Goal: Check status: Check status

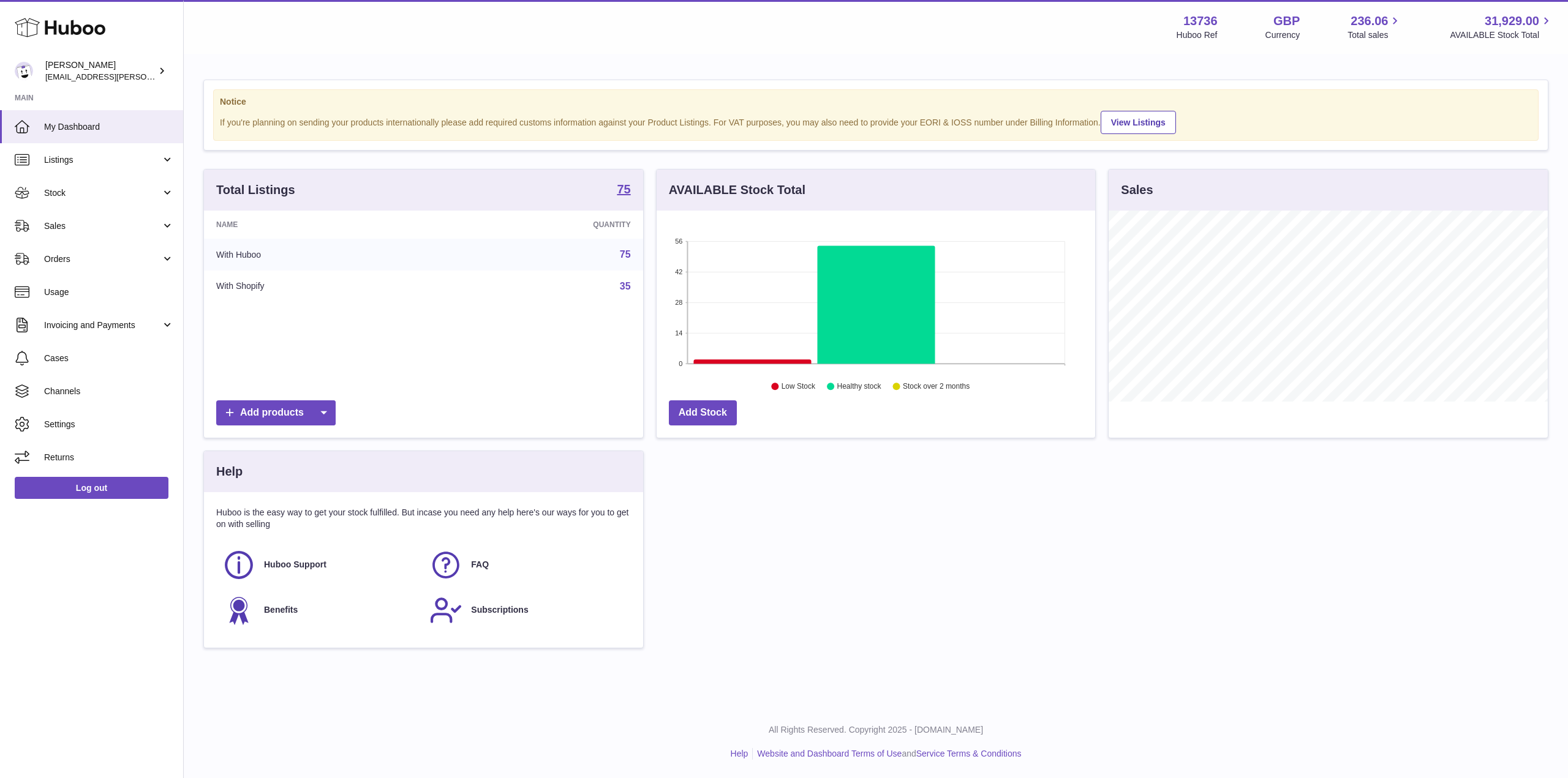
scroll to position [191, 439]
click at [138, 229] on span "Sales" at bounding box center [103, 226] width 117 height 12
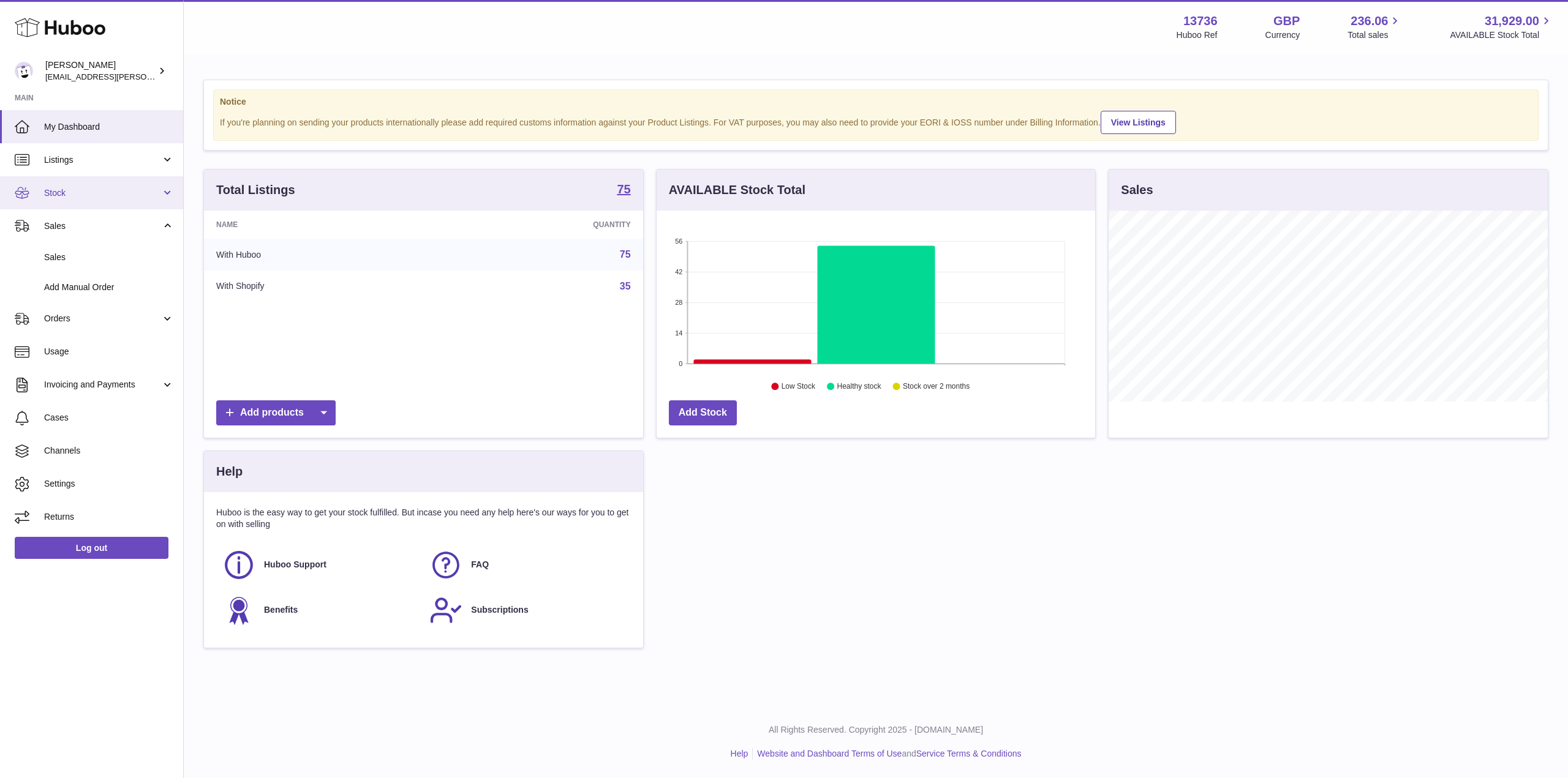
click at [117, 192] on span "Stock" at bounding box center [103, 193] width 117 height 12
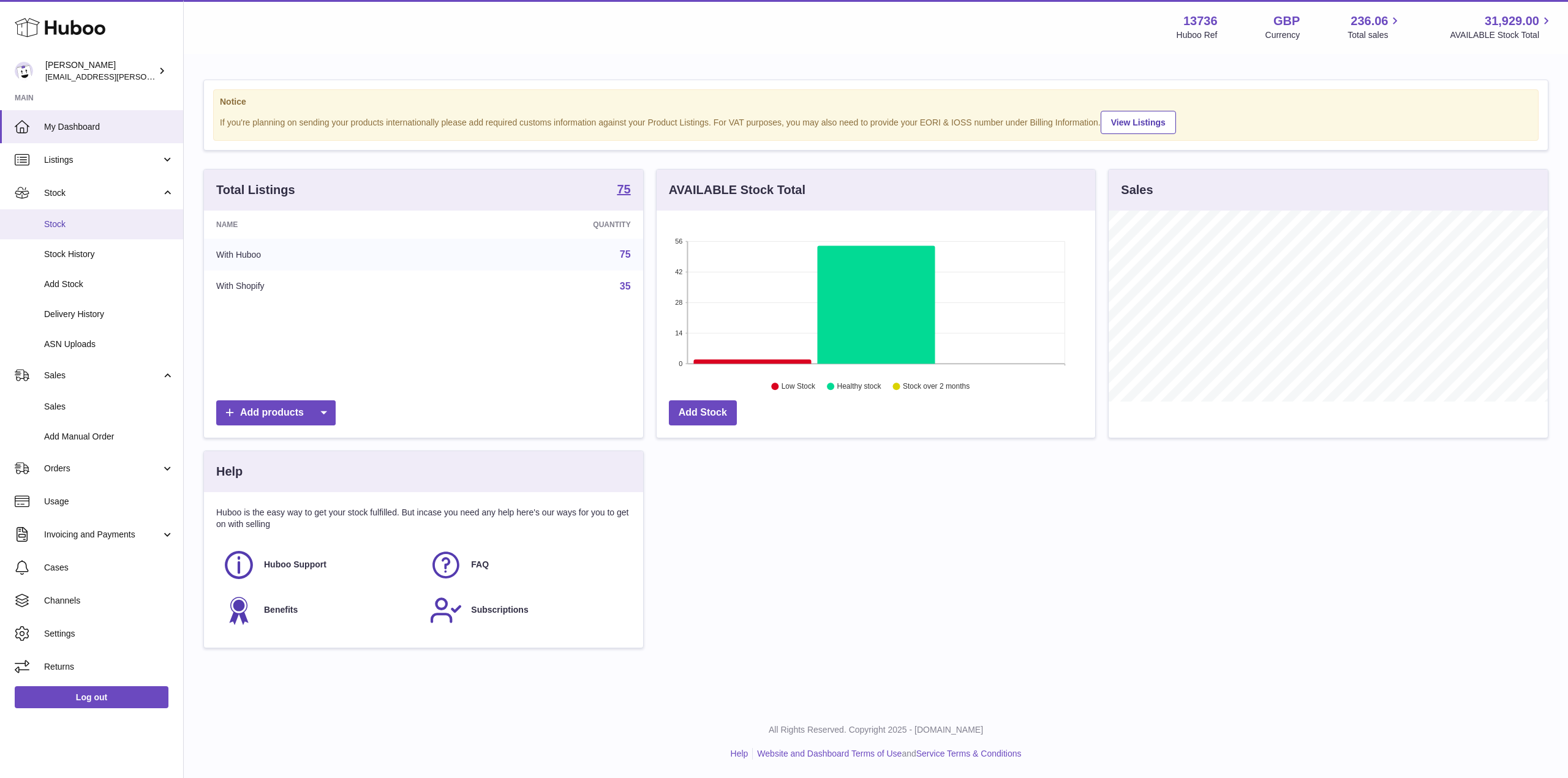
click at [110, 221] on span "Stock" at bounding box center [109, 224] width 130 height 12
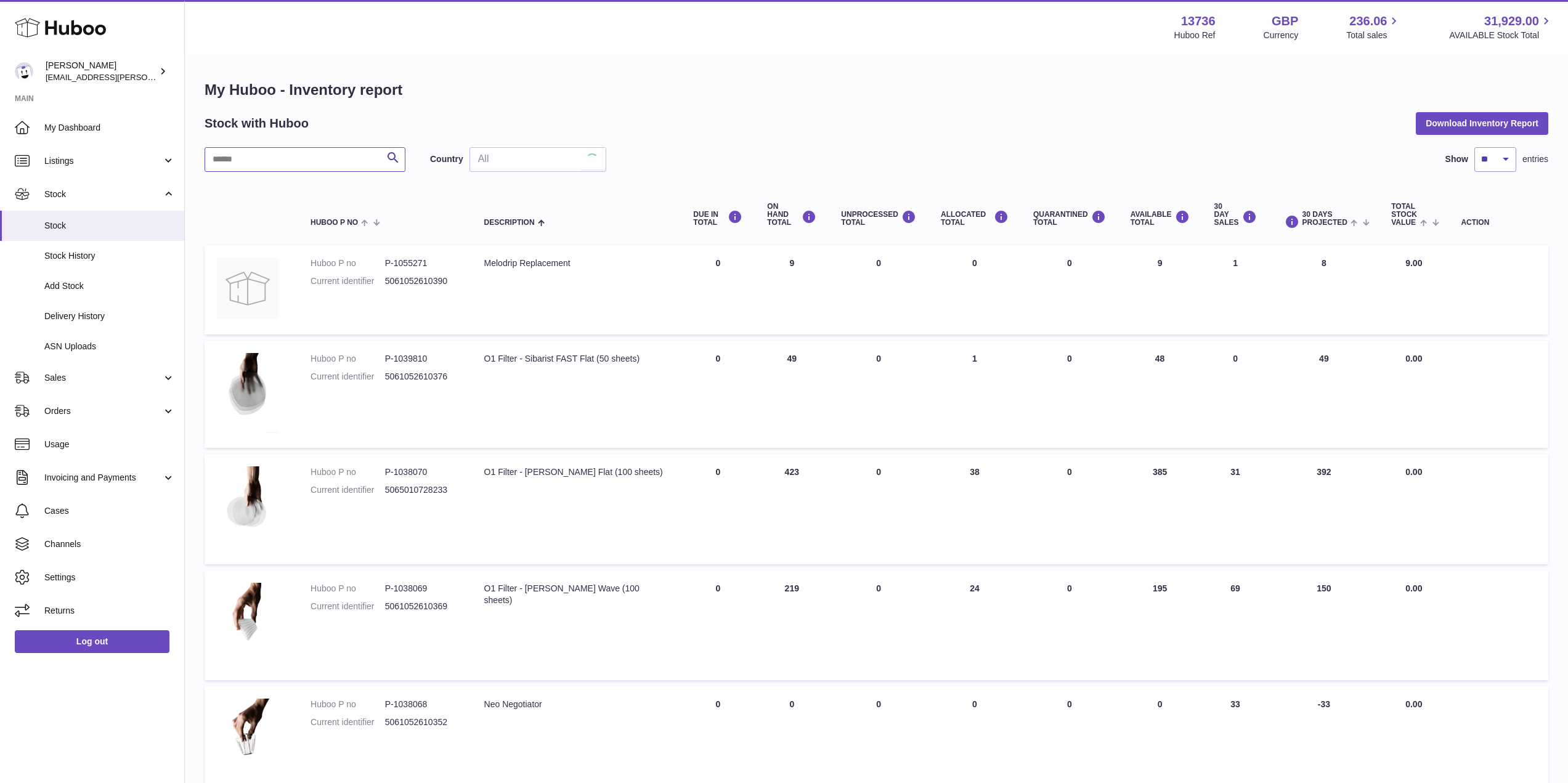
click at [257, 157] on input "text" at bounding box center [305, 160] width 201 height 25
type input "**********"
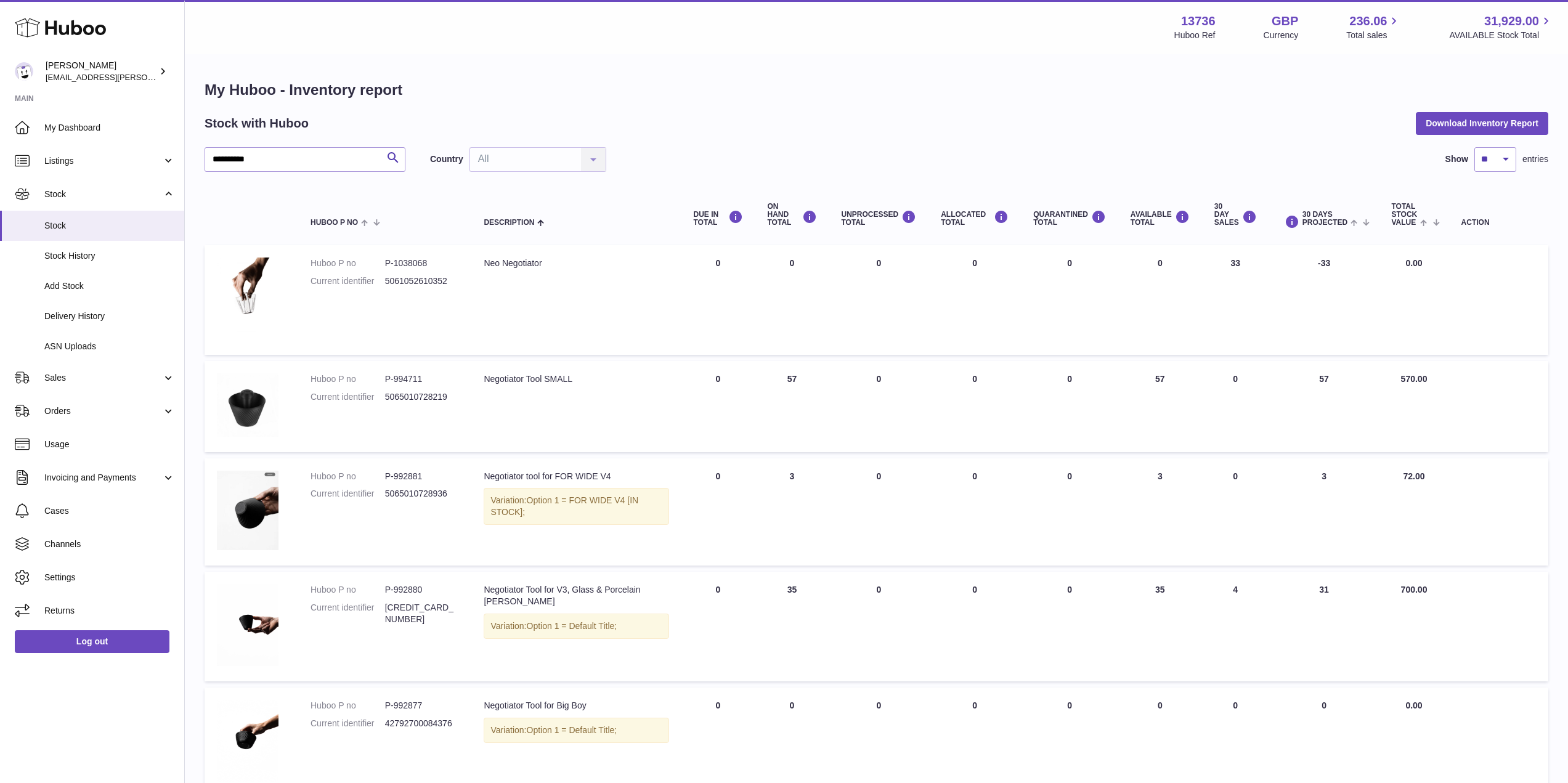
click at [496, 263] on div "Neo Negotiator" at bounding box center [576, 263] width 185 height 12
click at [504, 261] on div "Neo Negotiator" at bounding box center [576, 263] width 185 height 12
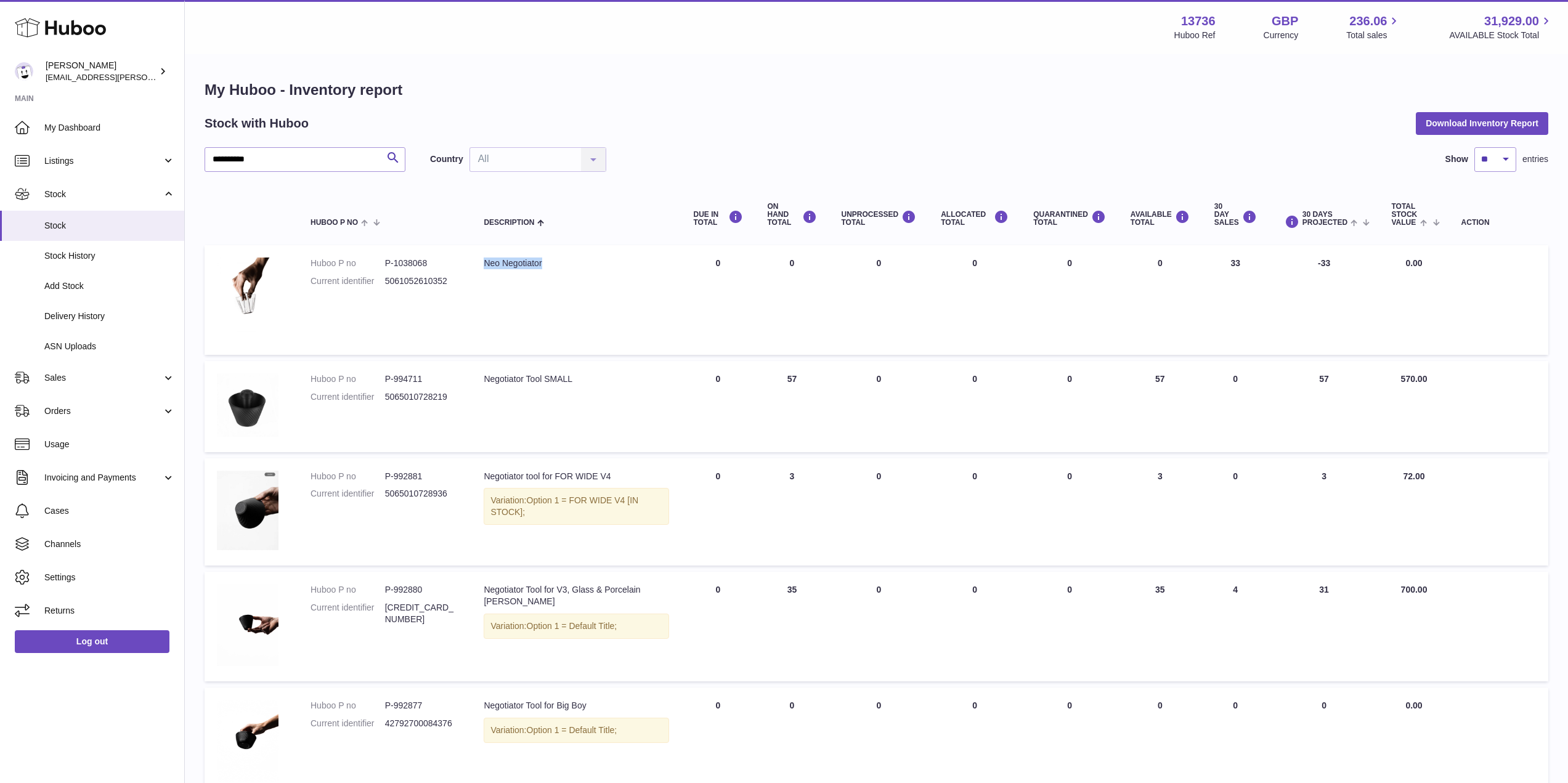
click at [532, 276] on td "Description Neo Negotiator" at bounding box center [577, 300] width 210 height 110
drag, startPoint x: 1230, startPoint y: 260, endPoint x: 1257, endPoint y: 260, distance: 27.0
click at [1257, 260] on td "30 DAY SALES 33" at bounding box center [1235, 300] width 67 height 110
click at [1257, 261] on td "30 DAY SALES 33" at bounding box center [1235, 300] width 67 height 110
drag, startPoint x: 1158, startPoint y: 265, endPoint x: 1171, endPoint y: 265, distance: 13.0
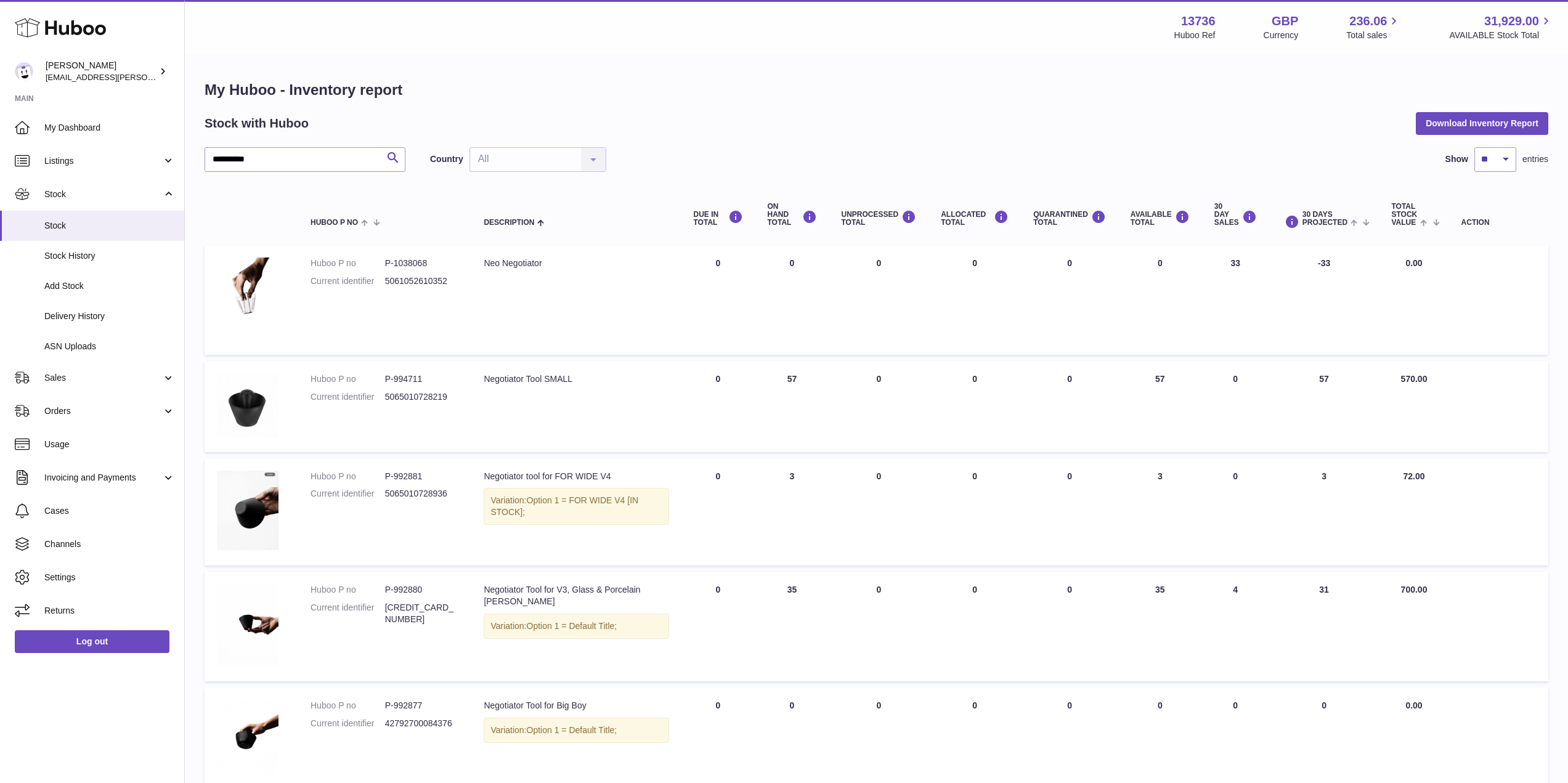
click at [1171, 265] on td "AVAILABLE Total 0" at bounding box center [1160, 300] width 84 height 110
drag, startPoint x: 1230, startPoint y: 262, endPoint x: 1250, endPoint y: 262, distance: 20.0
click at [1250, 262] on td "30 DAY SALES 33" at bounding box center [1235, 300] width 67 height 110
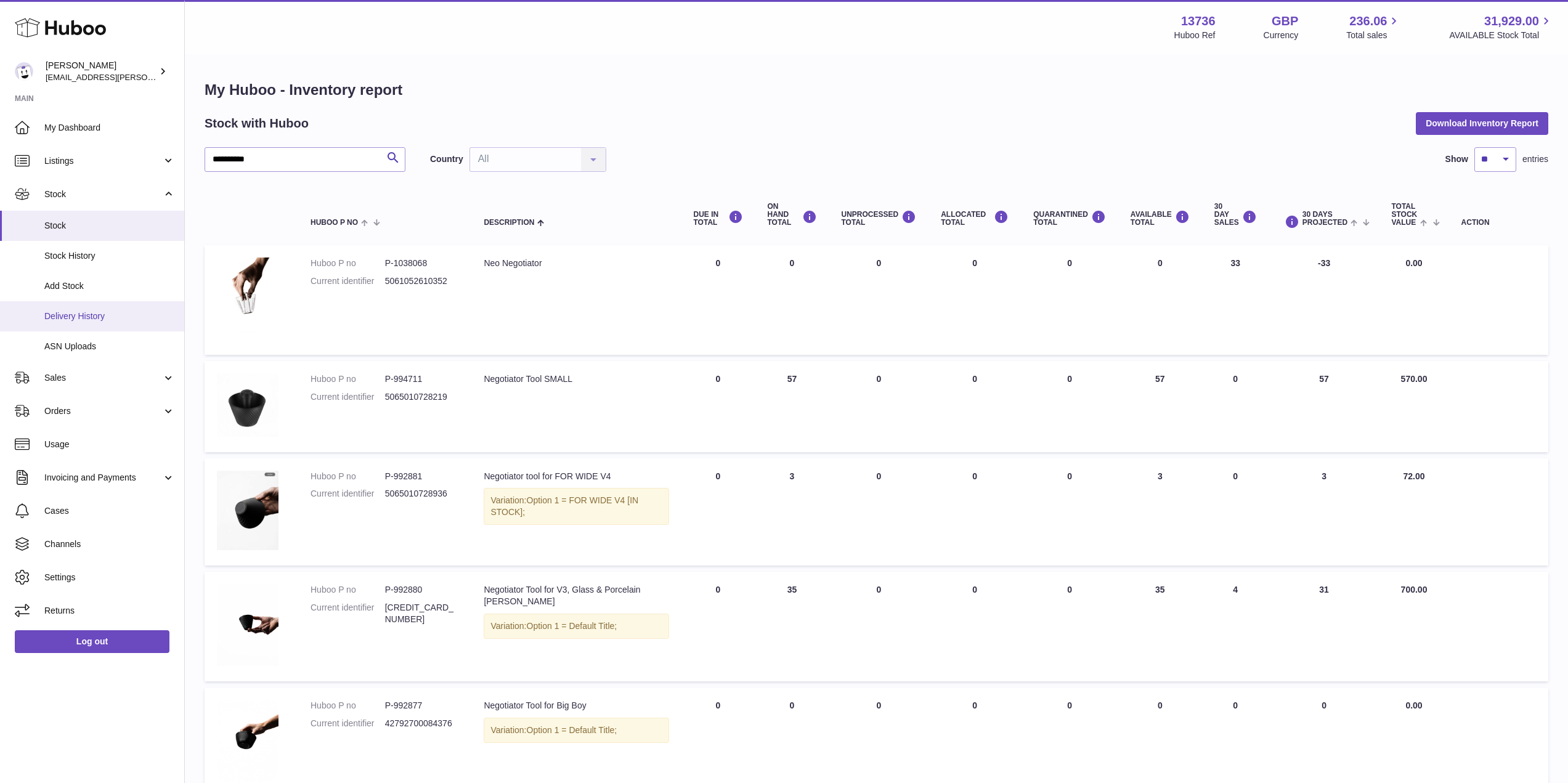
click at [46, 308] on link "Delivery History" at bounding box center [92, 316] width 184 height 31
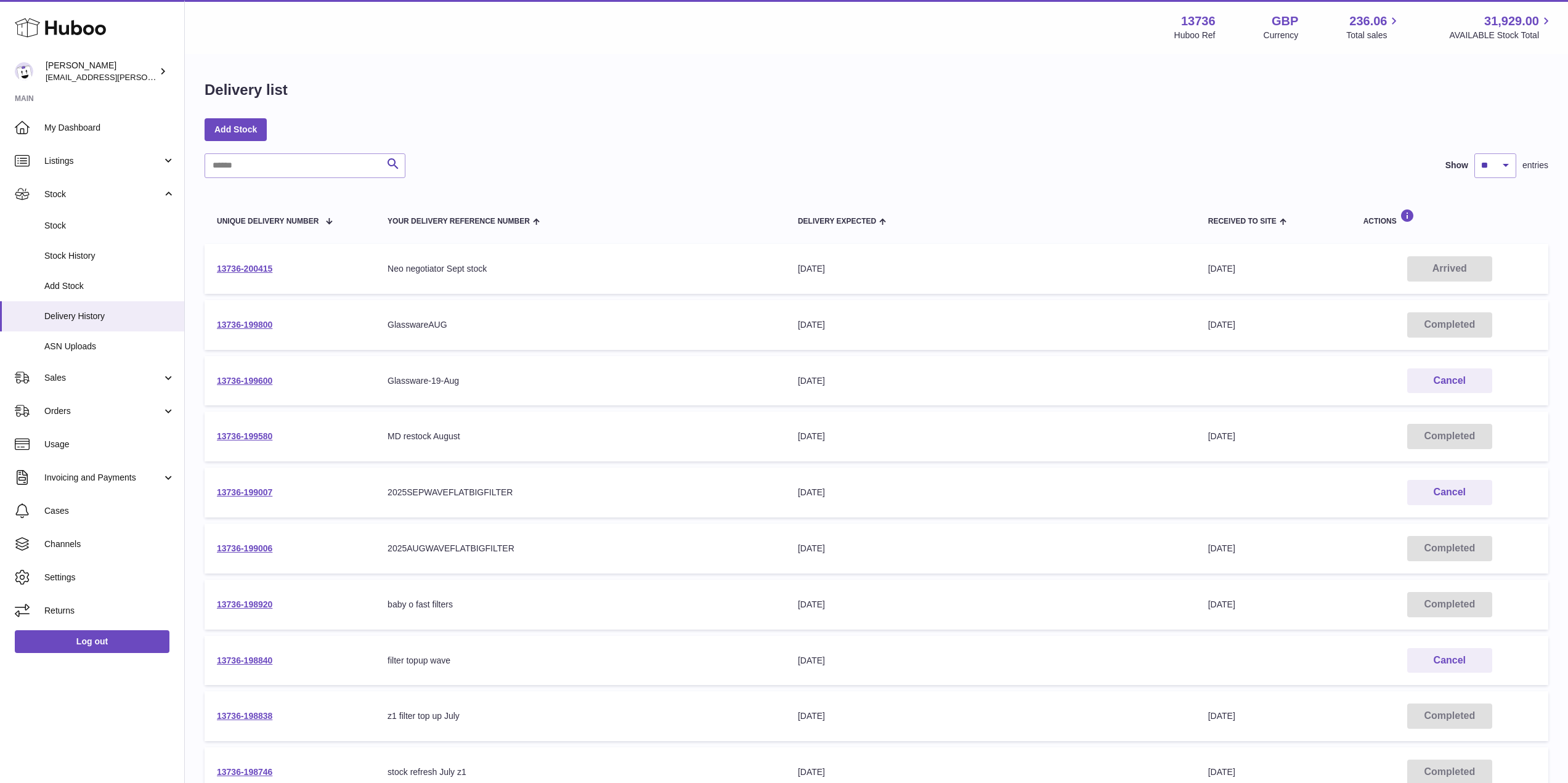
drag, startPoint x: 1450, startPoint y: 267, endPoint x: 1477, endPoint y: 268, distance: 27.0
click at [1477, 268] on td "Arrived" at bounding box center [1450, 269] width 197 height 50
click at [111, 188] on link "Stock" at bounding box center [92, 194] width 184 height 33
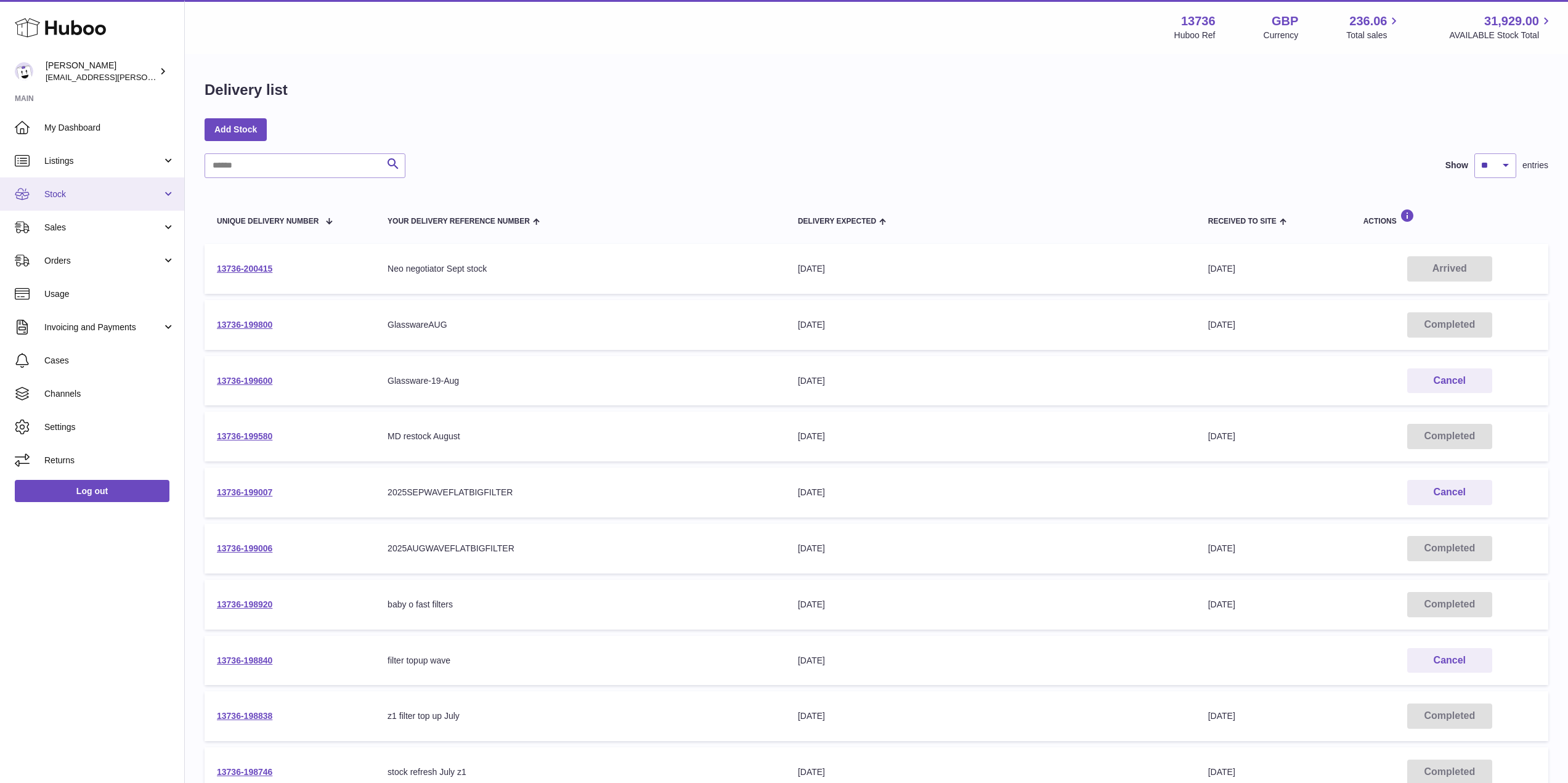
click at [111, 189] on span "Stock" at bounding box center [103, 194] width 118 height 12
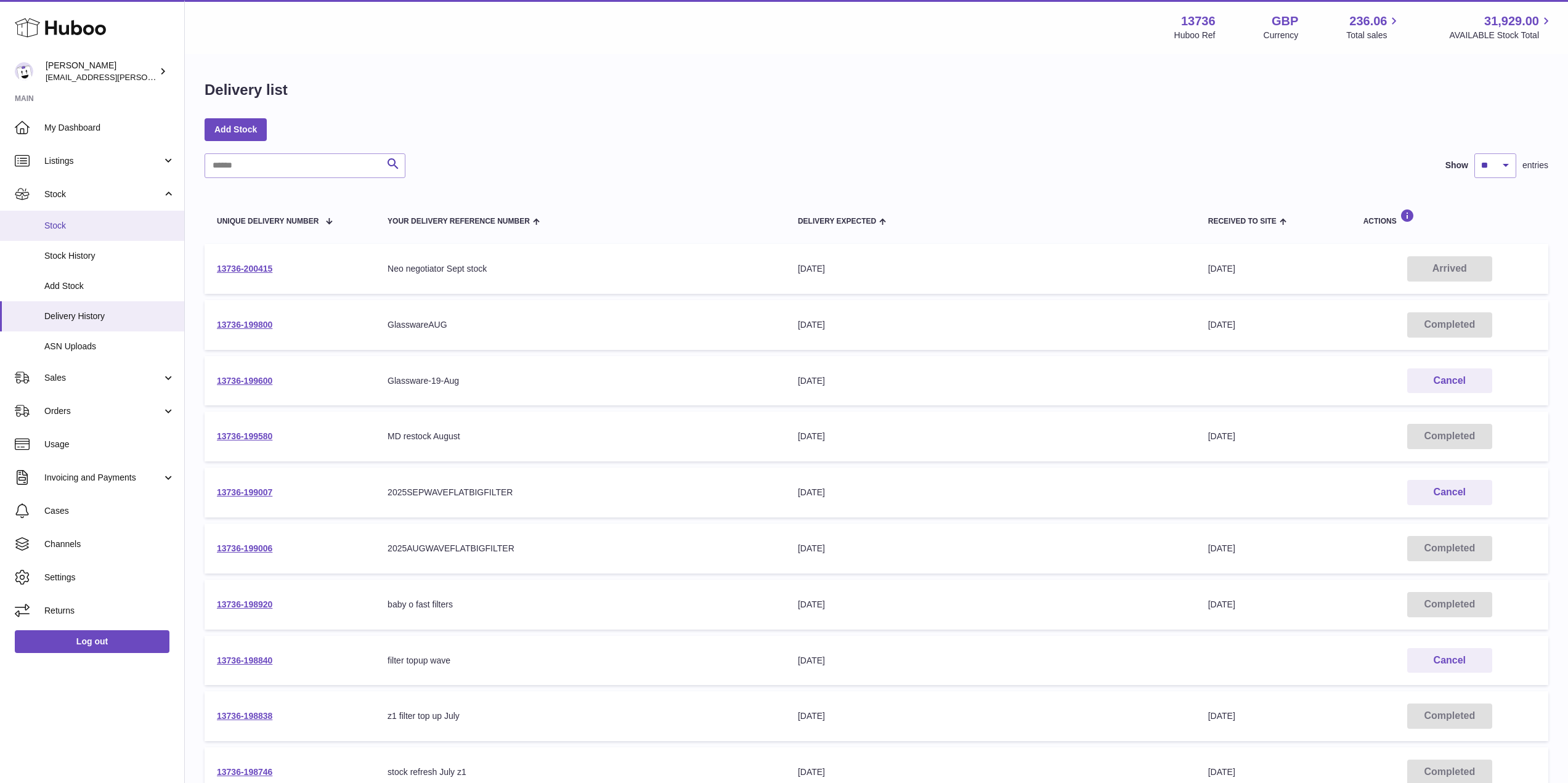
click at [99, 226] on span "Stock" at bounding box center [110, 226] width 131 height 12
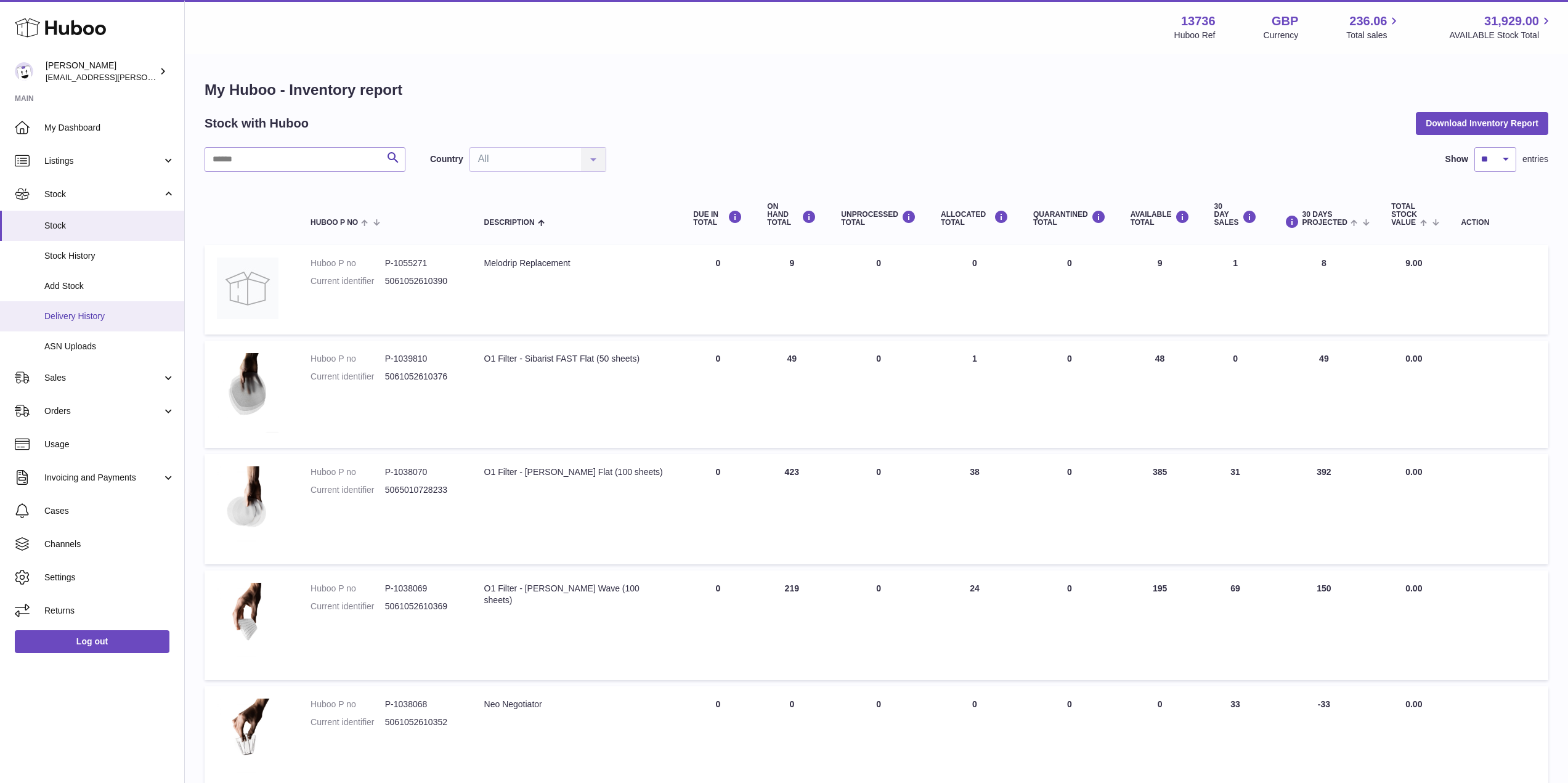
click at [68, 320] on span "Delivery History" at bounding box center [110, 316] width 131 height 12
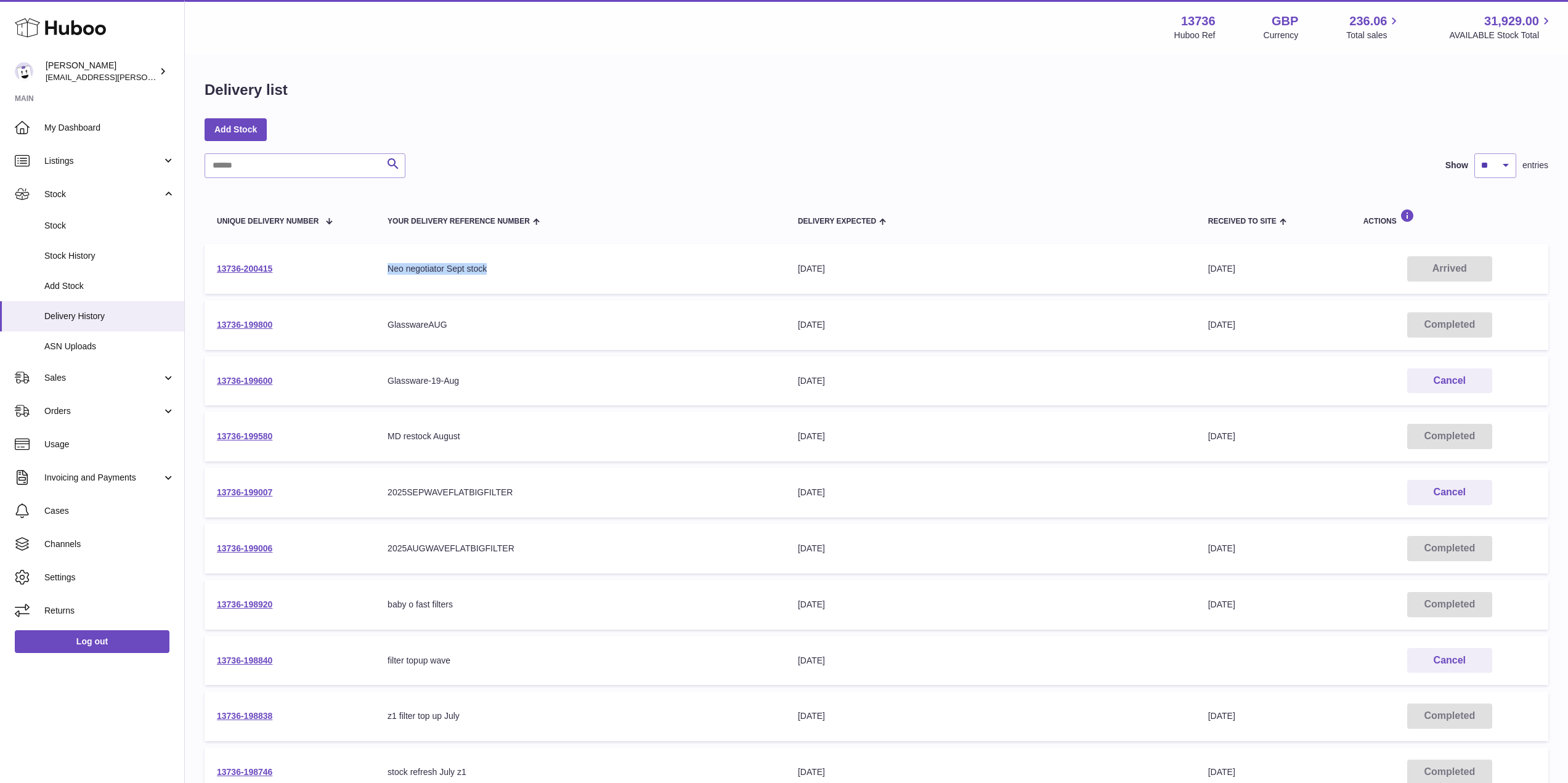
drag, startPoint x: 389, startPoint y: 272, endPoint x: 497, endPoint y: 270, distance: 108.0
click at [497, 270] on div "Neo negotiator Sept stock" at bounding box center [580, 268] width 385 height 12
drag, startPoint x: 791, startPoint y: 264, endPoint x: 916, endPoint y: 279, distance: 125.9
click at [916, 279] on td "Delivery Expected [DATE]" at bounding box center [991, 269] width 411 height 50
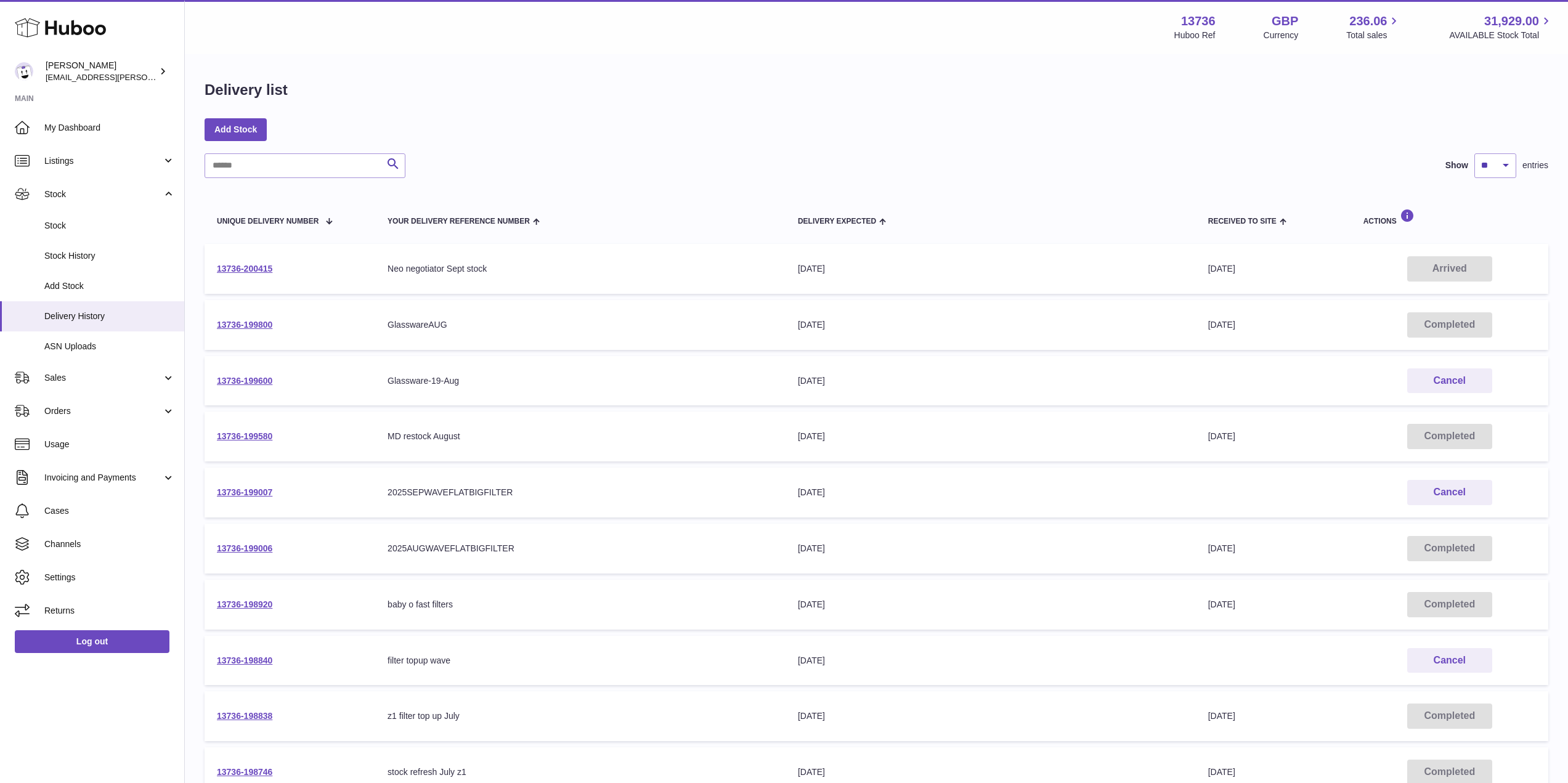
click at [916, 279] on td "Delivery Expected [DATE]" at bounding box center [991, 269] width 411 height 50
click at [83, 376] on span "Sales" at bounding box center [103, 378] width 118 height 12
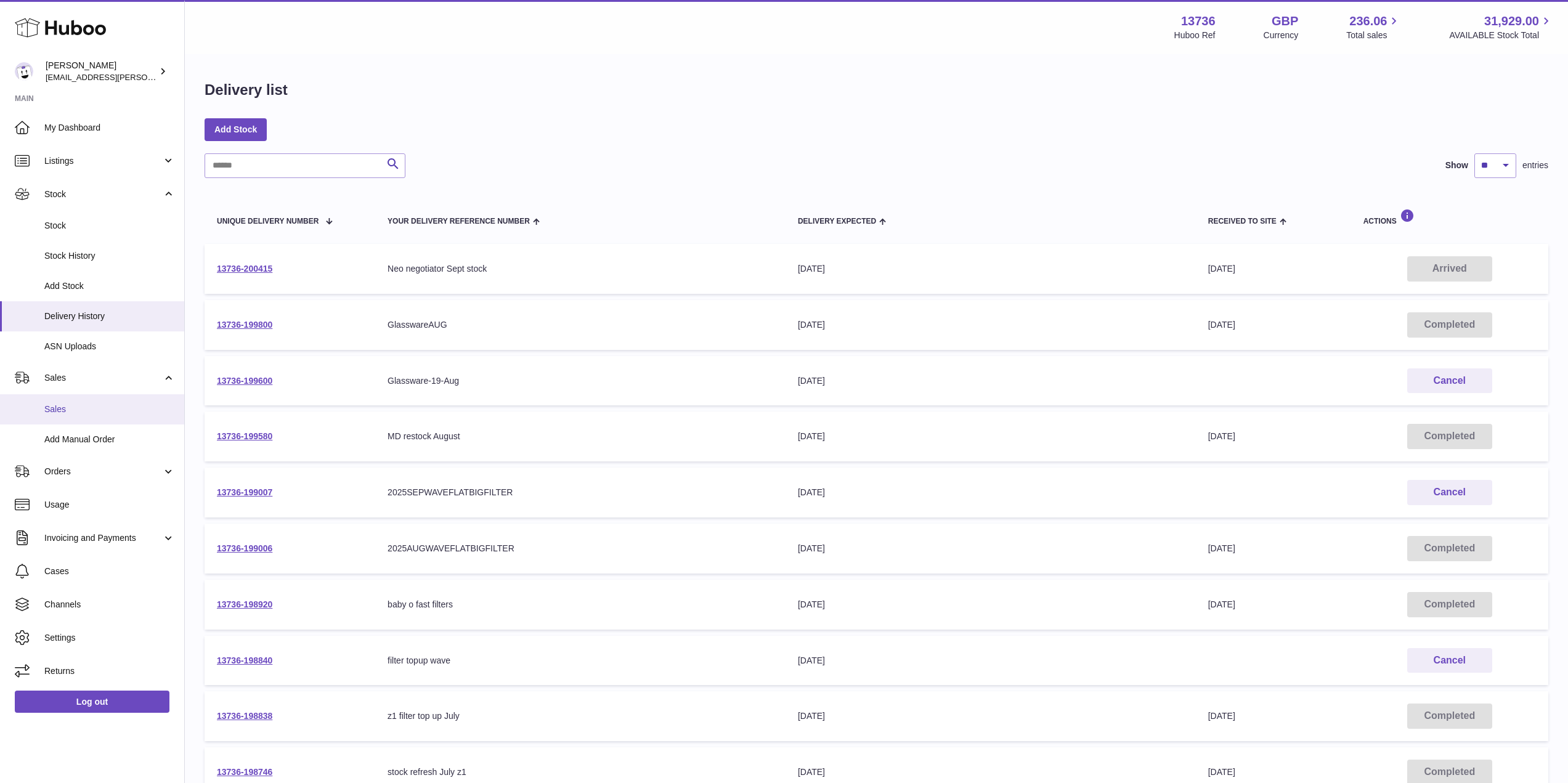
click at [82, 411] on span "Sales" at bounding box center [110, 410] width 131 height 12
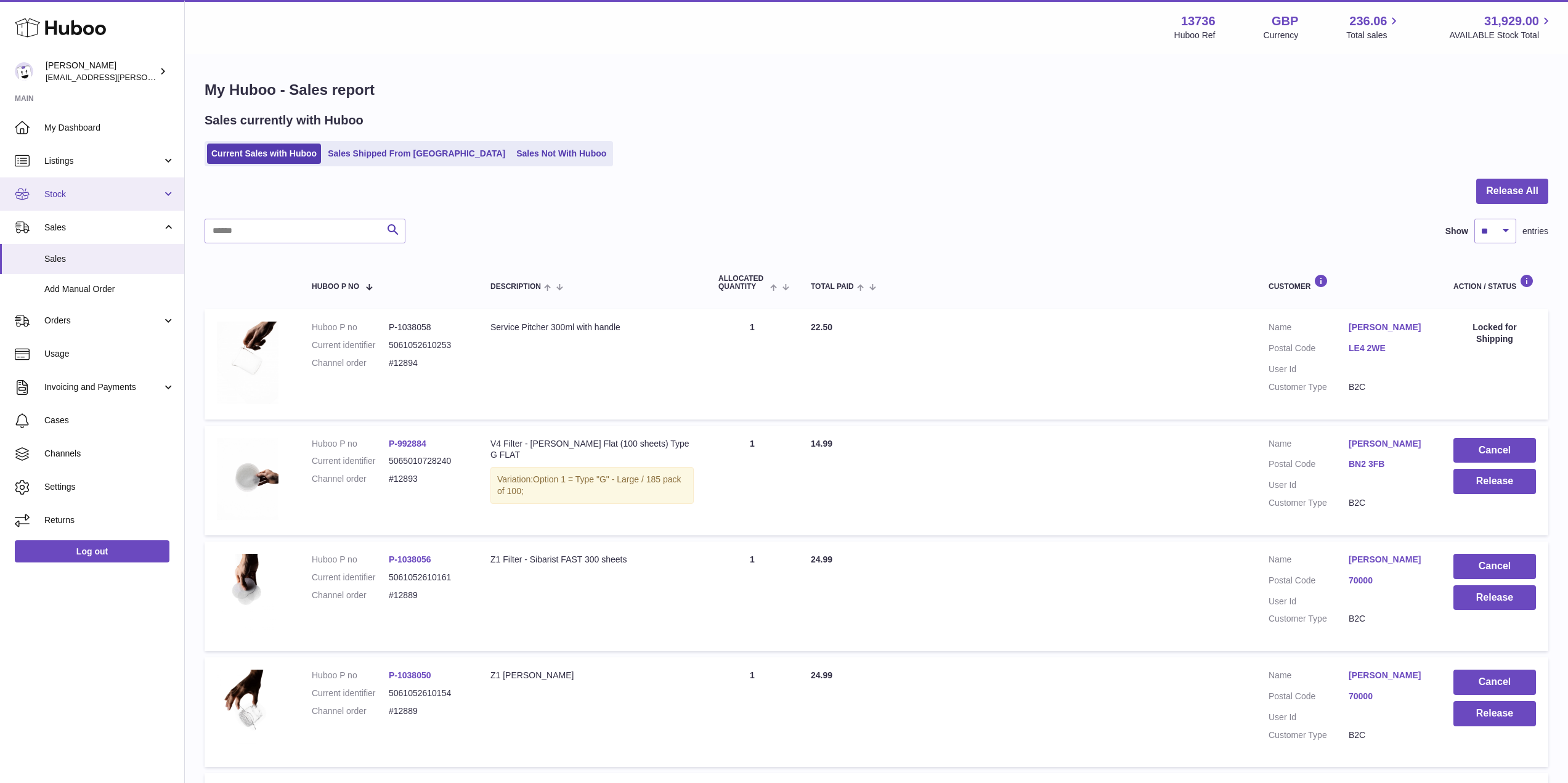
click at [80, 206] on link "Stock" at bounding box center [92, 194] width 184 height 33
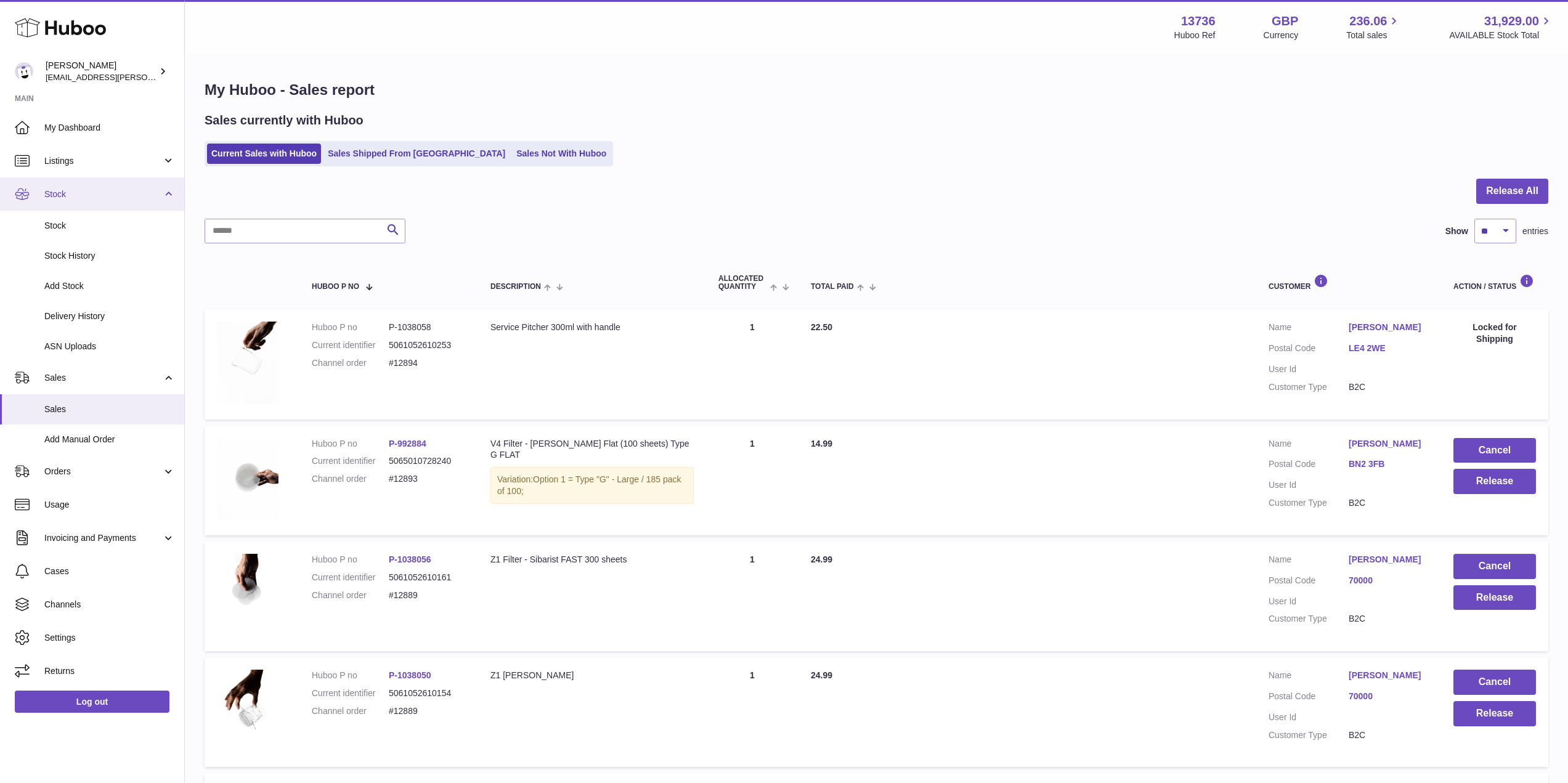
click at [80, 206] on link "Stock" at bounding box center [92, 194] width 184 height 33
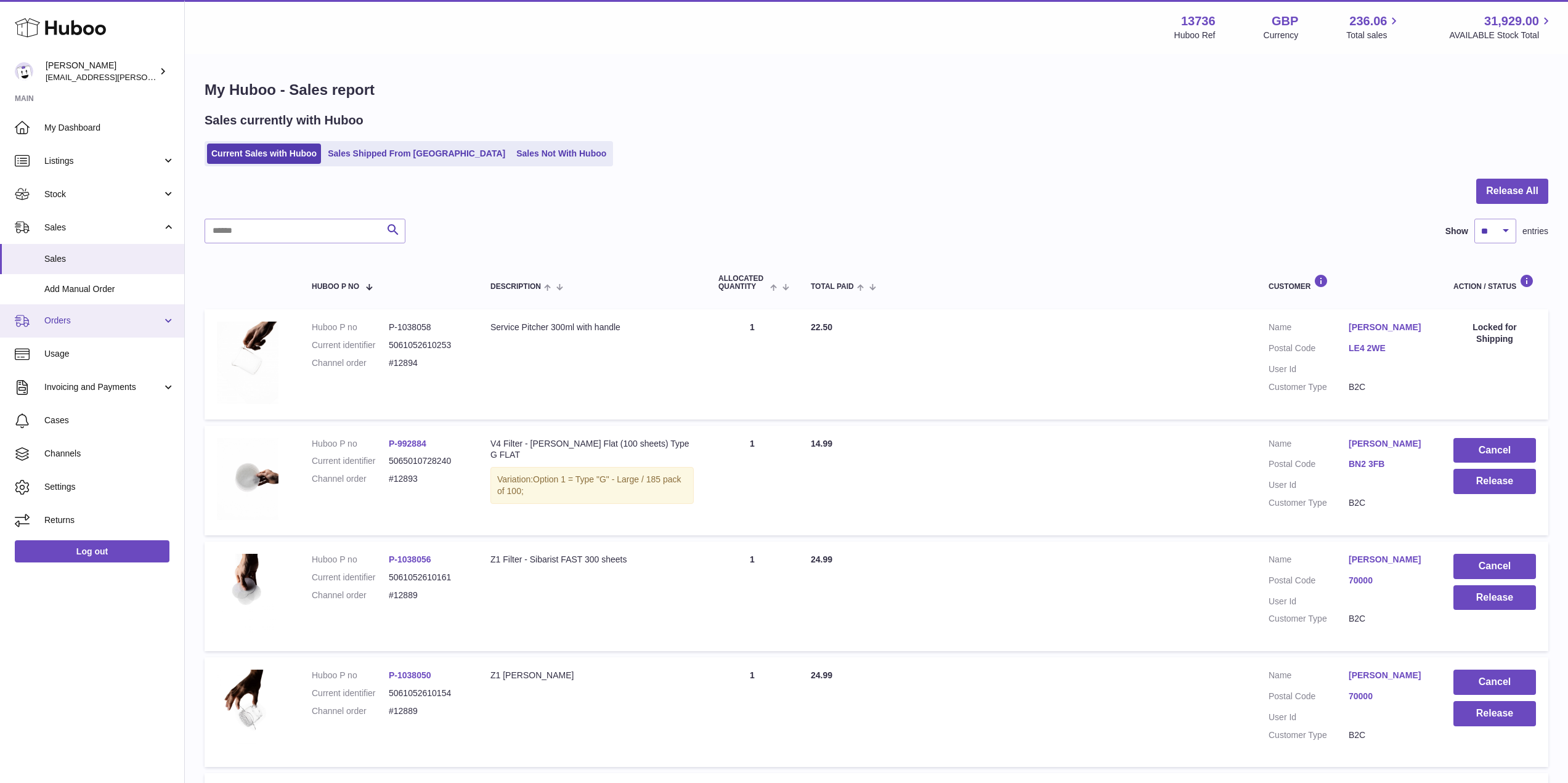
click at [79, 333] on link "Orders" at bounding box center [92, 321] width 184 height 33
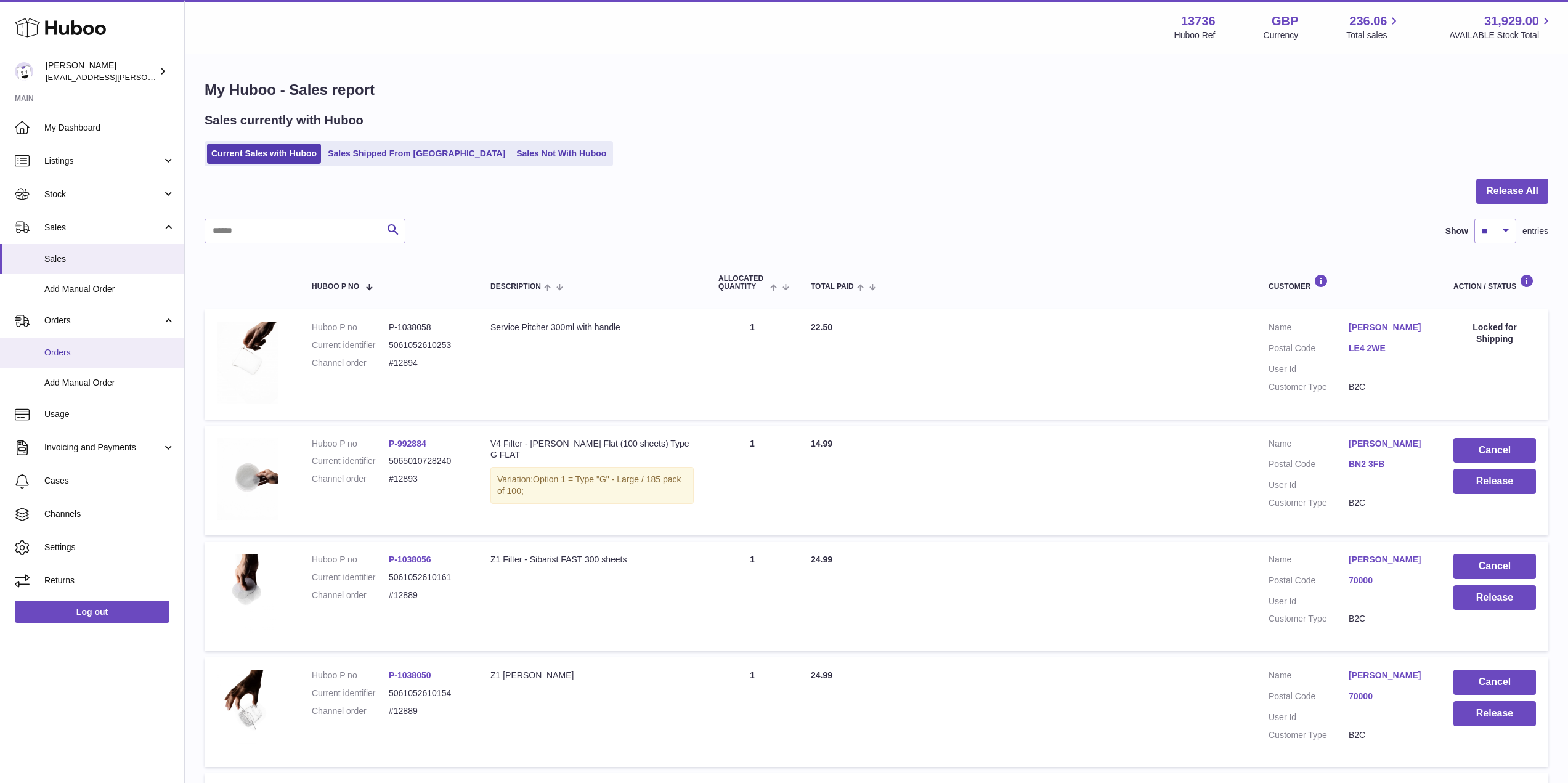
click at [79, 349] on span "Orders" at bounding box center [110, 353] width 131 height 12
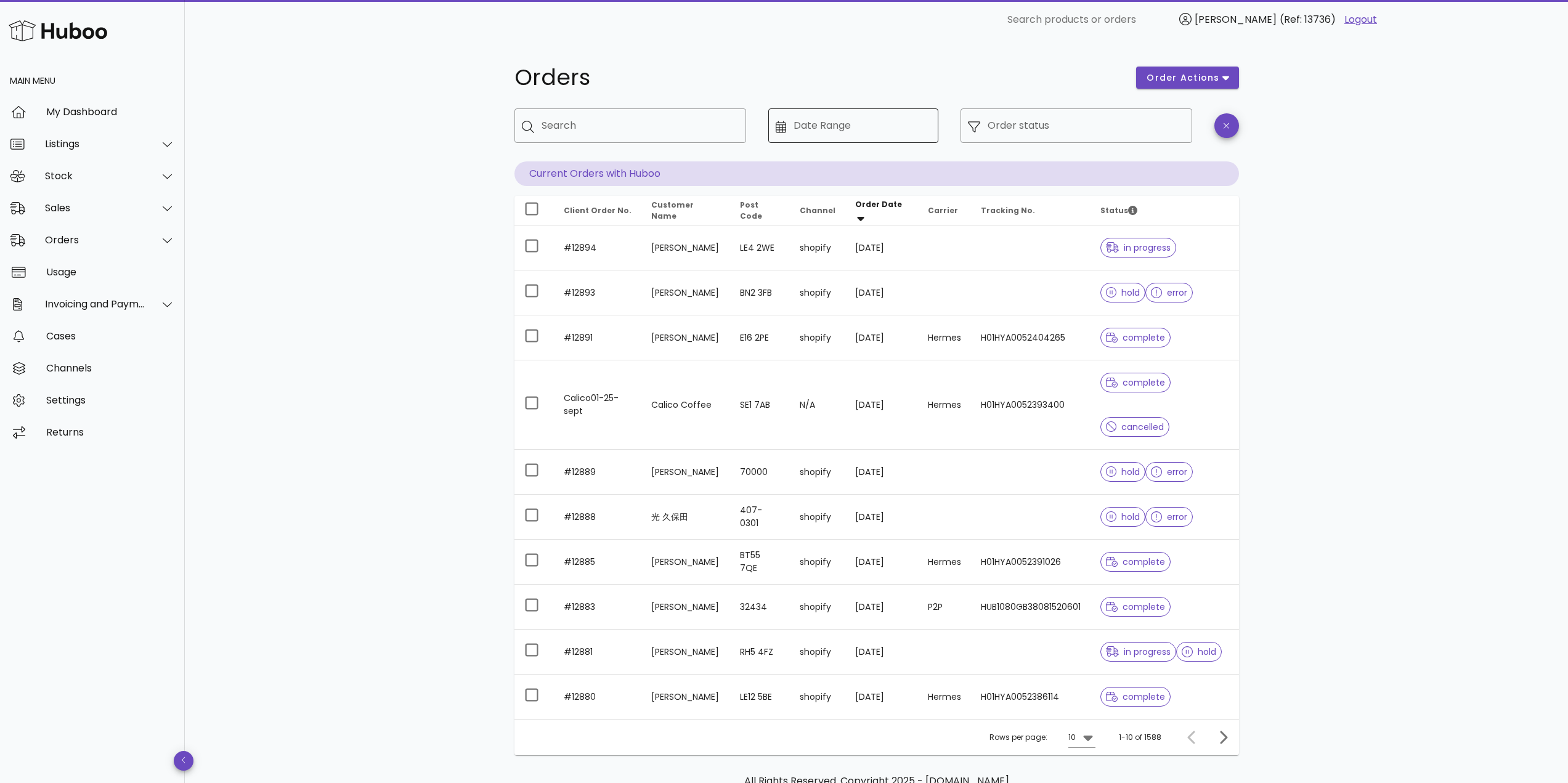
click at [794, 135] on input "Date Range" at bounding box center [863, 125] width 137 height 20
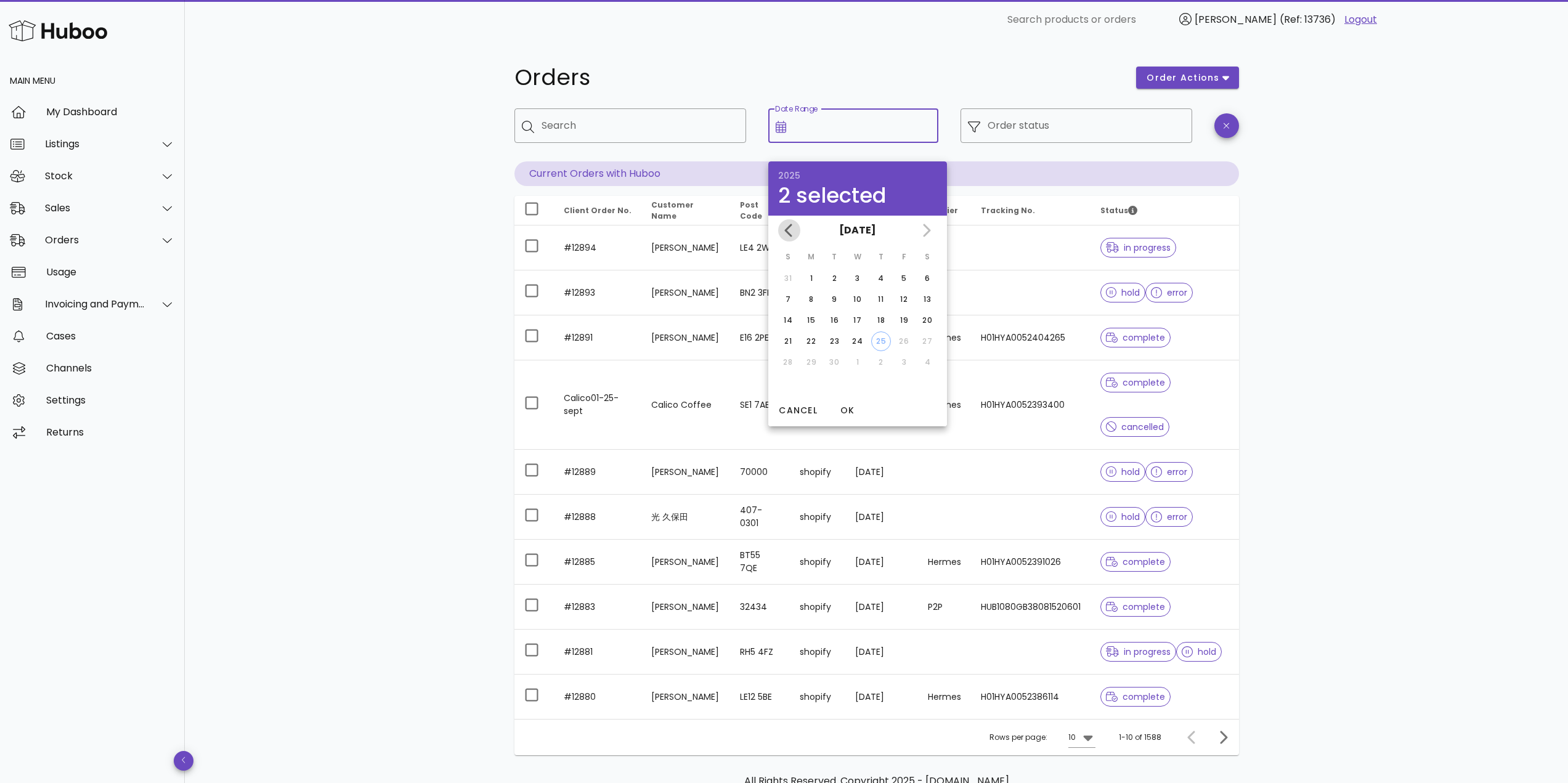
click at [785, 233] on icon "Previous month" at bounding box center [790, 230] width 15 height 15
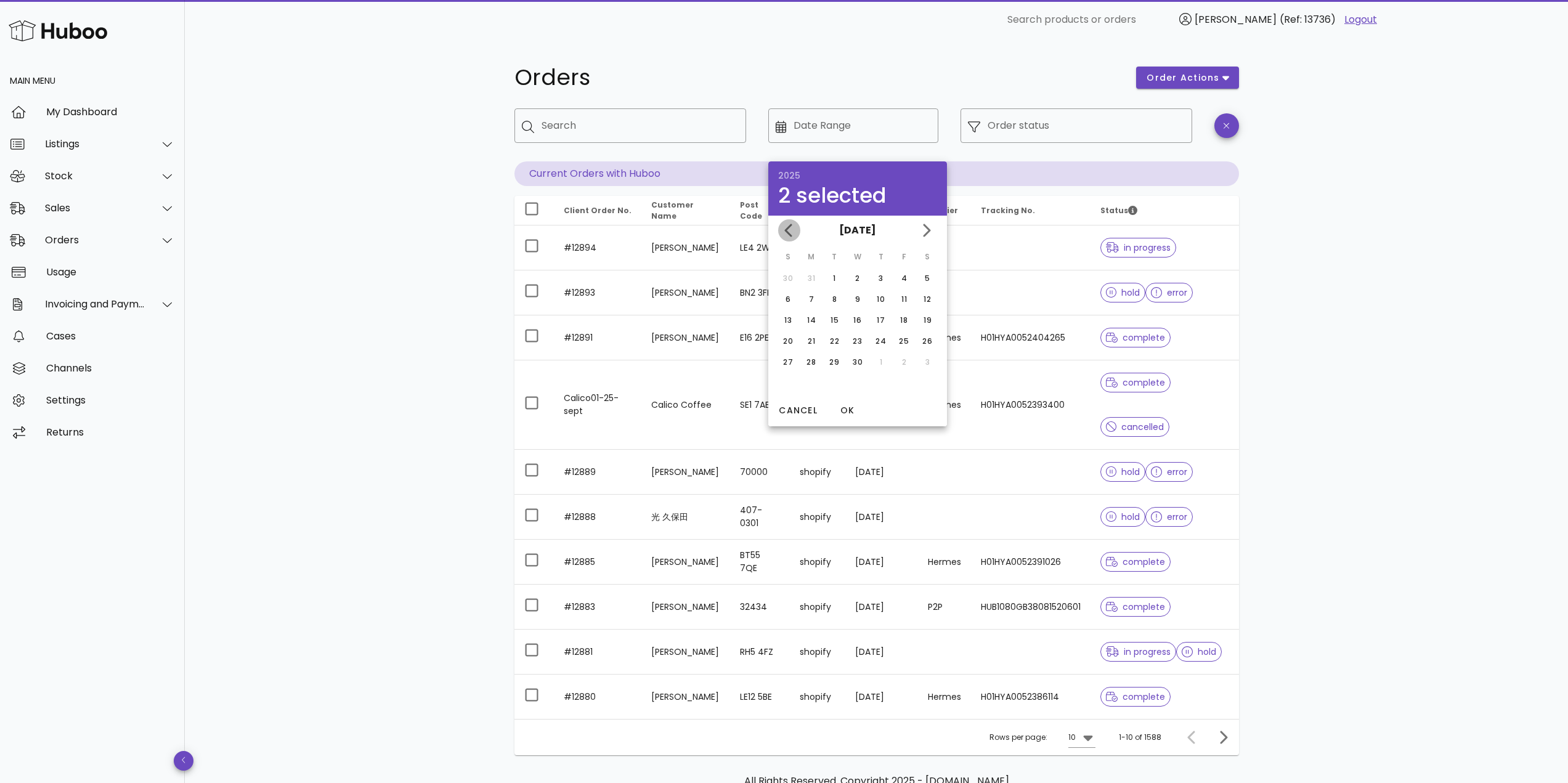
click at [785, 233] on icon "Previous month" at bounding box center [790, 230] width 15 height 15
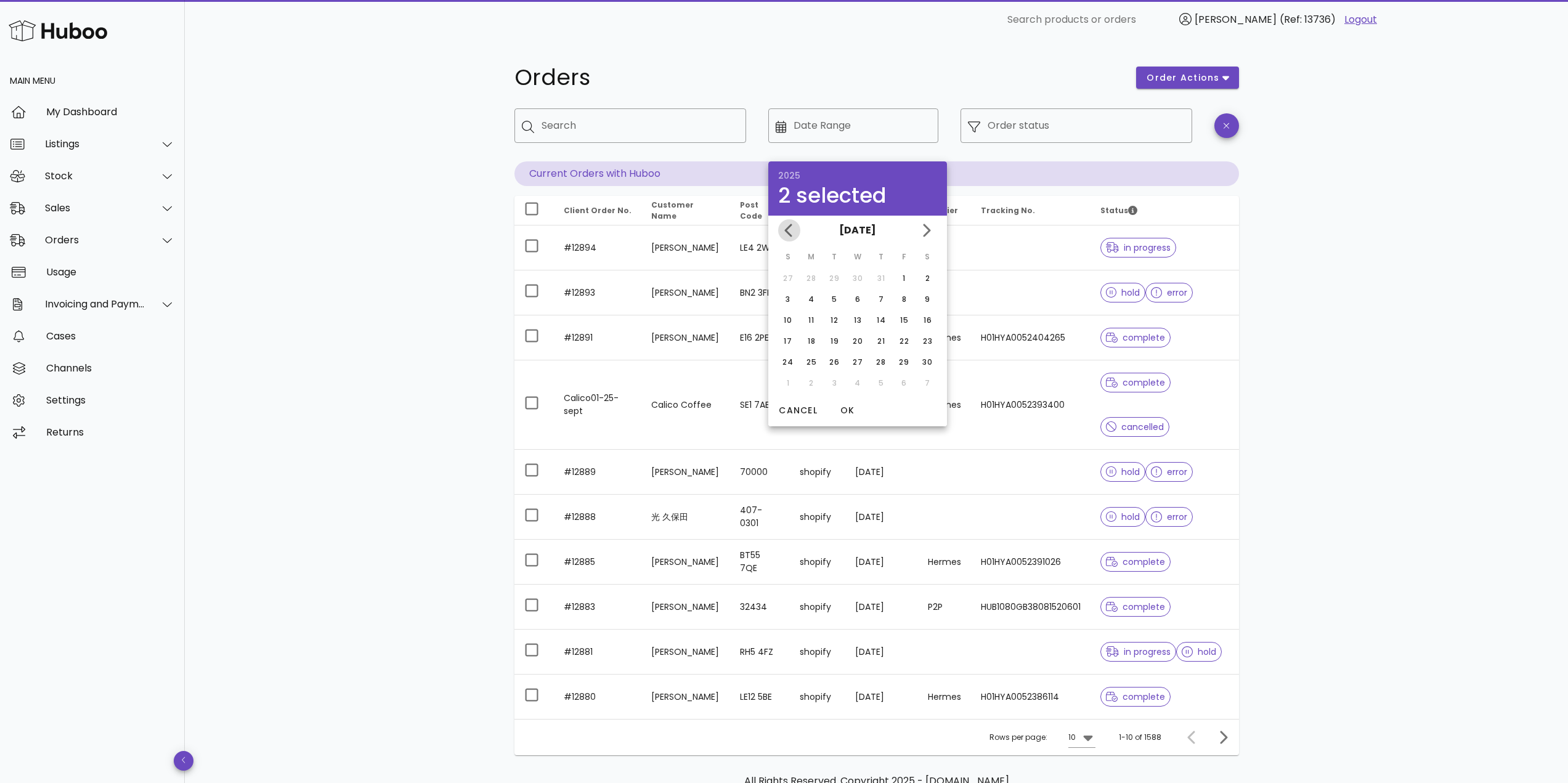
click at [785, 233] on icon "Previous month" at bounding box center [790, 230] width 15 height 15
click at [785, 233] on div "[DATE]" at bounding box center [857, 230] width 178 height 30
click at [395, 236] on div "Orders order actions ​ Search ​ Date Range ​ Order status Current Orders with H…" at bounding box center [876, 447] width 1383 height 816
